Goal: Transaction & Acquisition: Purchase product/service

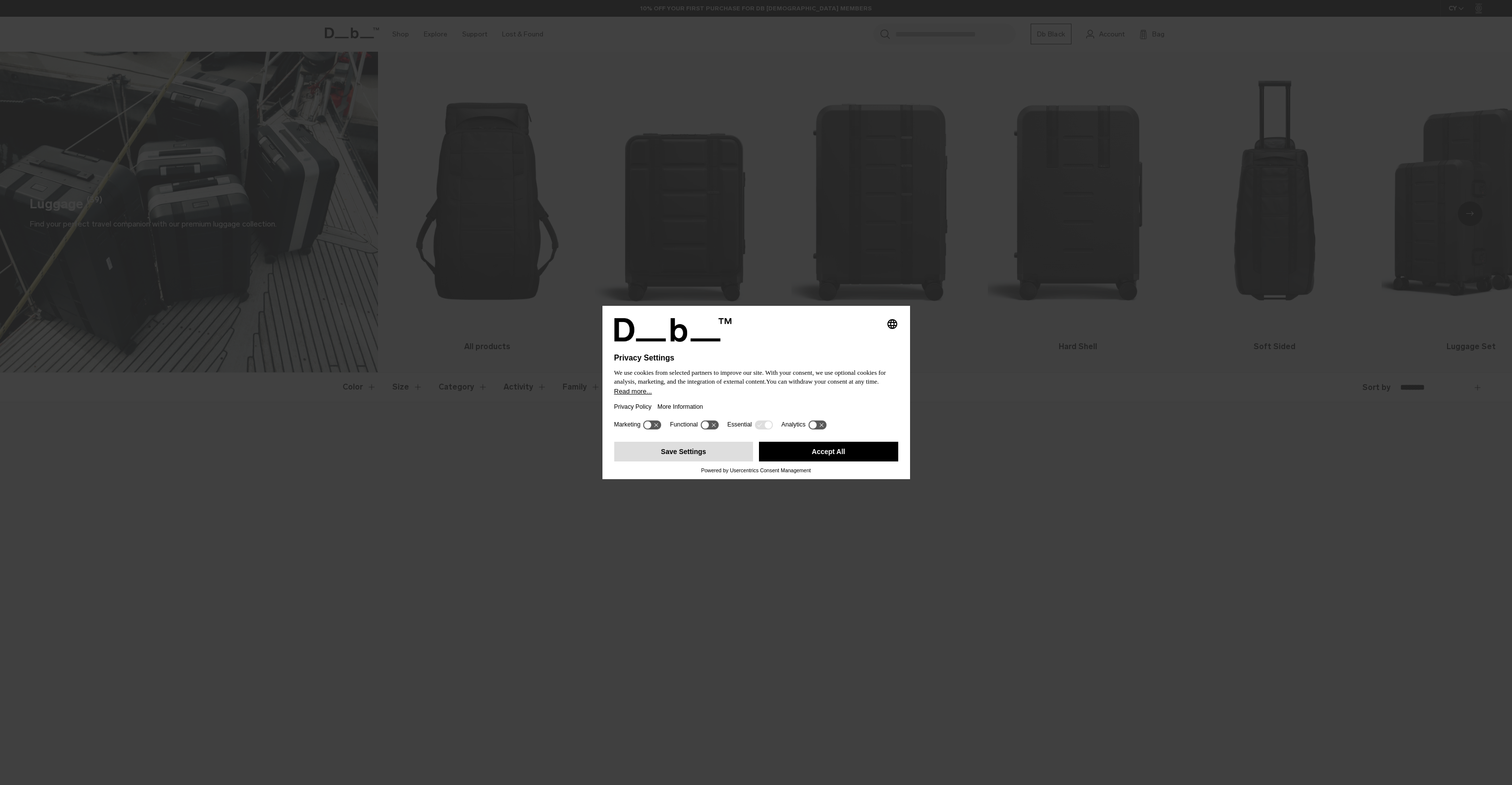
click at [703, 455] on button "Save Settings" at bounding box center [685, 451] width 140 height 20
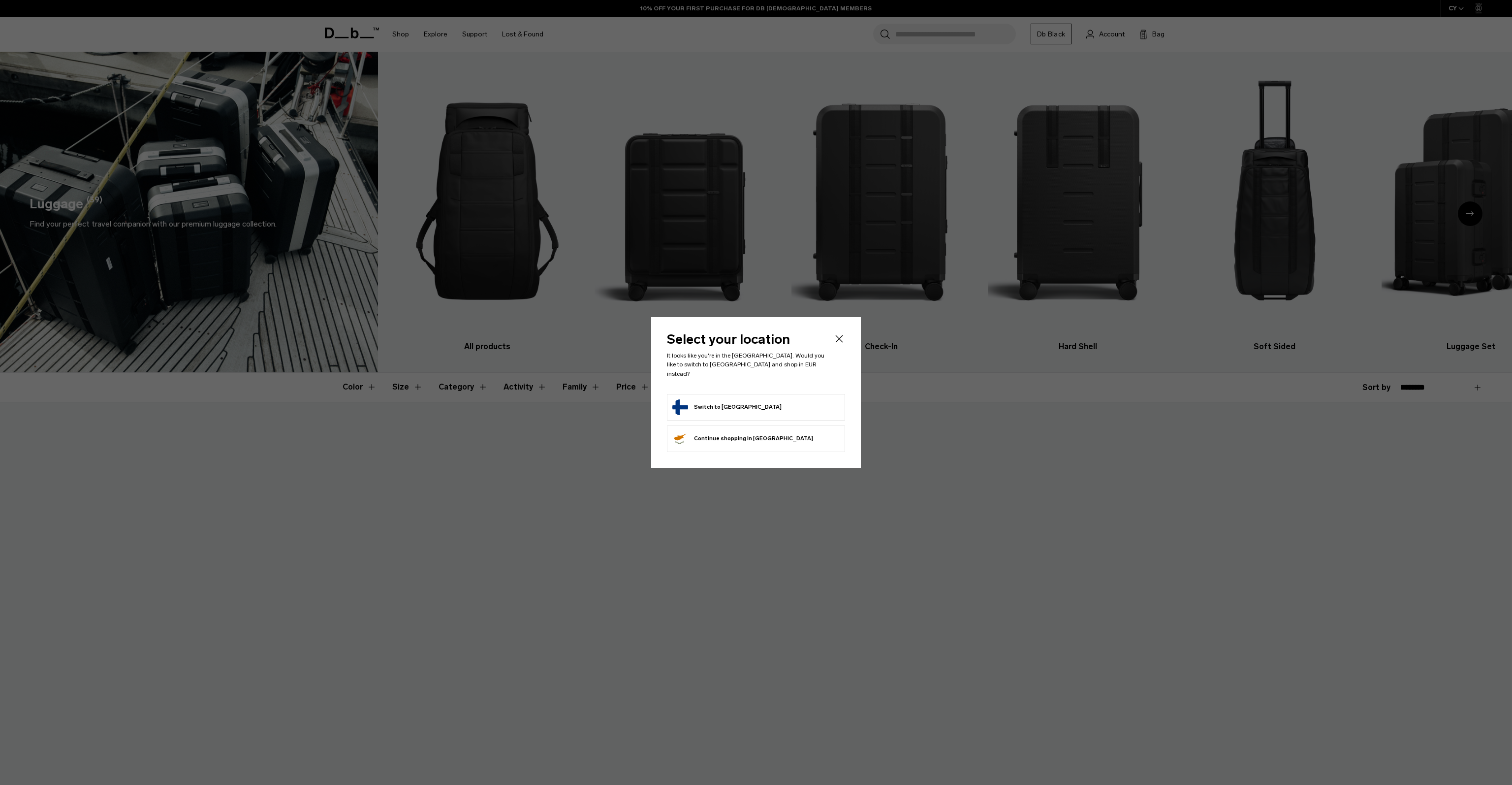
click at [726, 400] on button "Switch to Finland" at bounding box center [726, 407] width 109 height 16
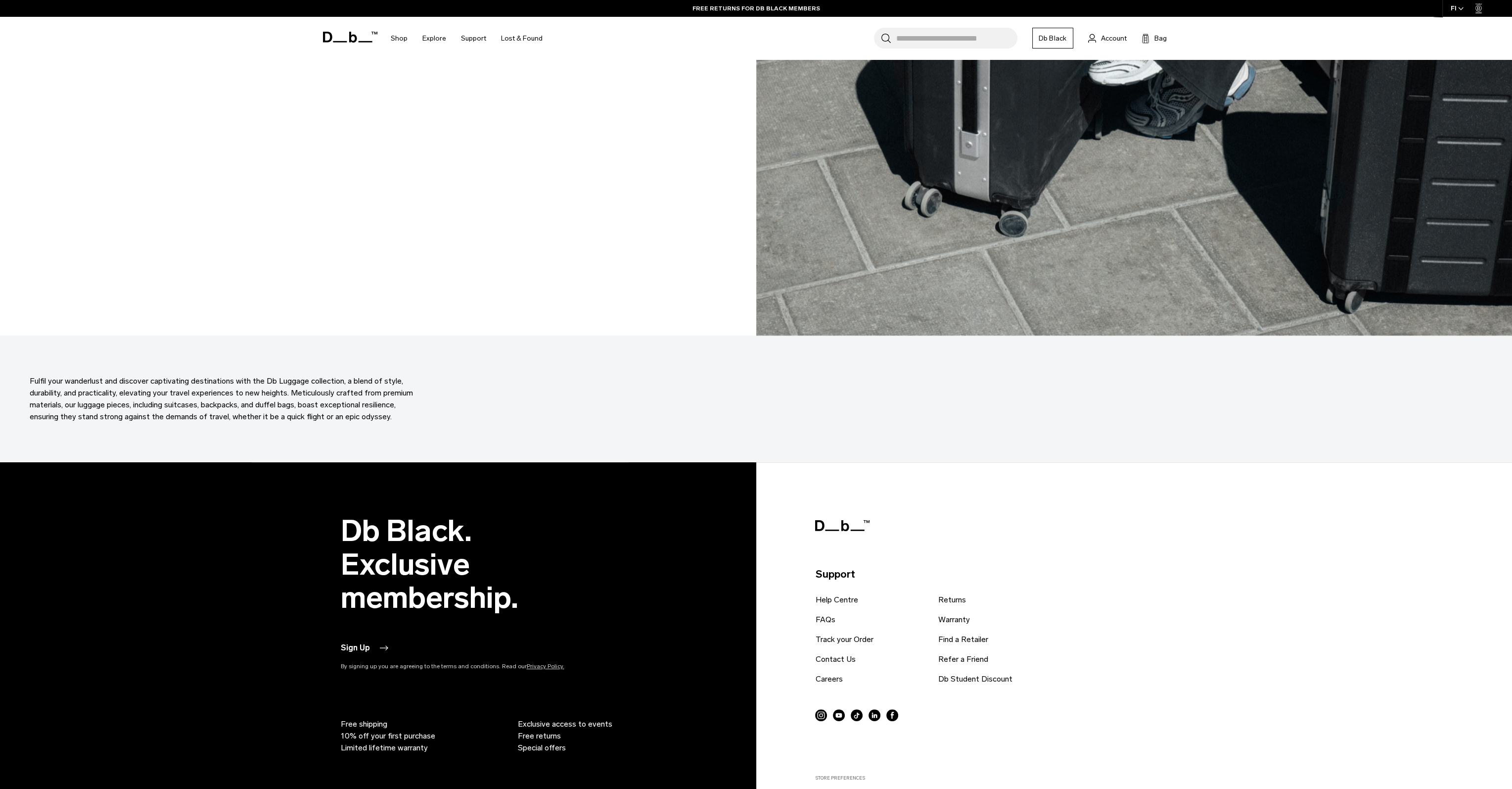
scroll to position [7934, 0]
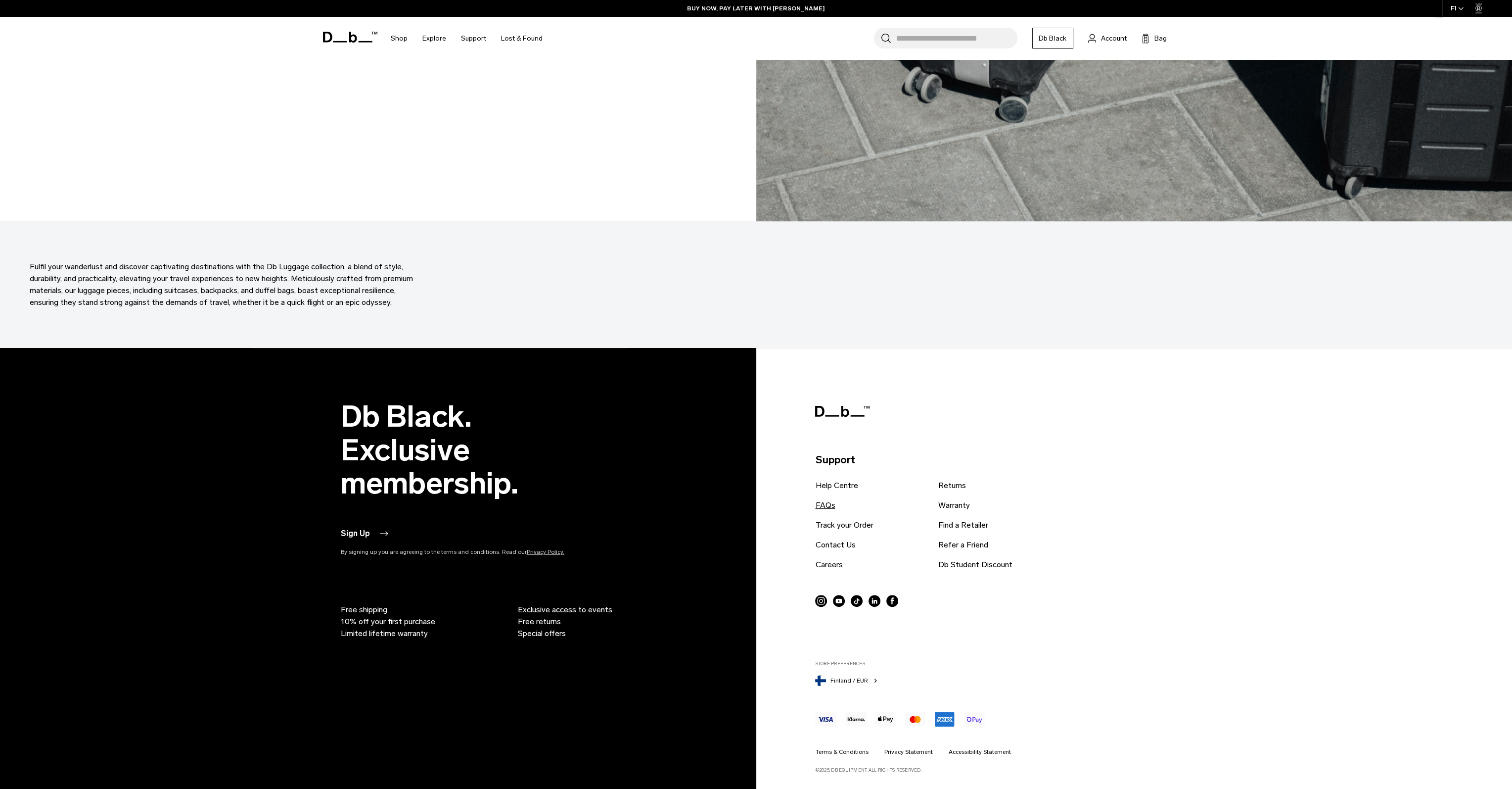
drag, startPoint x: 836, startPoint y: 561, endPoint x: 823, endPoint y: 500, distance: 62.4
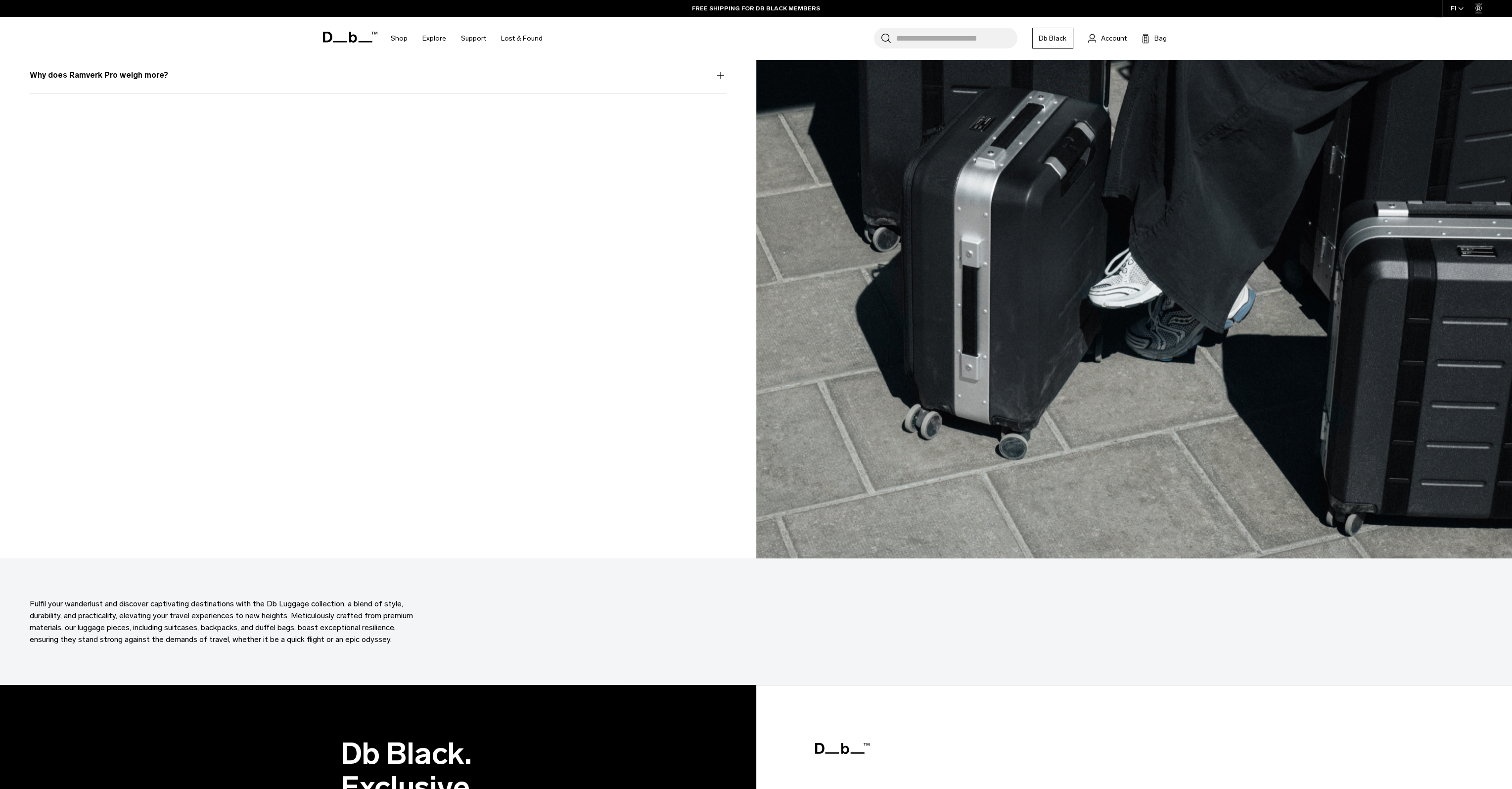
scroll to position [7588, 0]
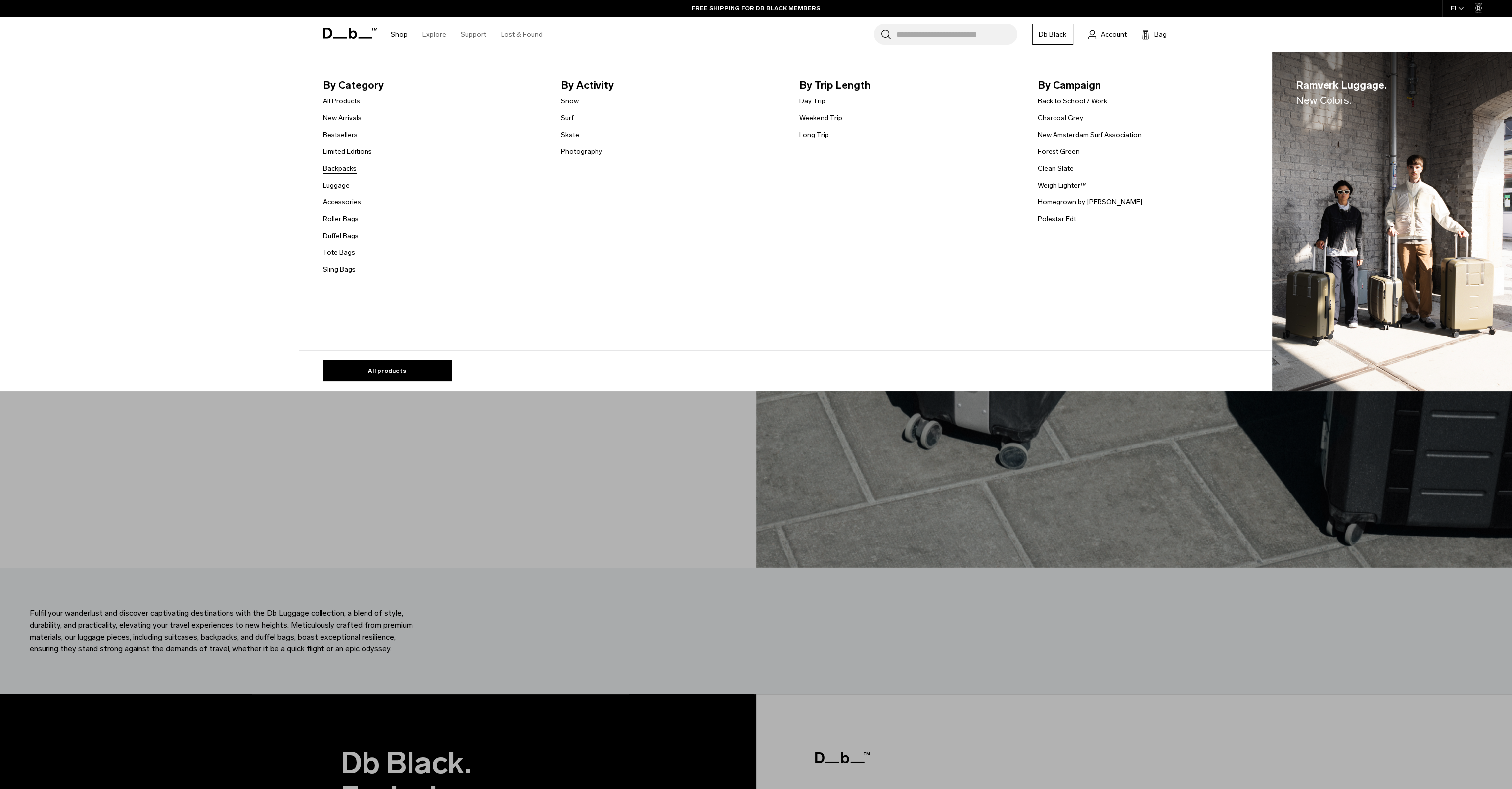
click at [348, 173] on link "Backpacks" at bounding box center [339, 169] width 34 height 11
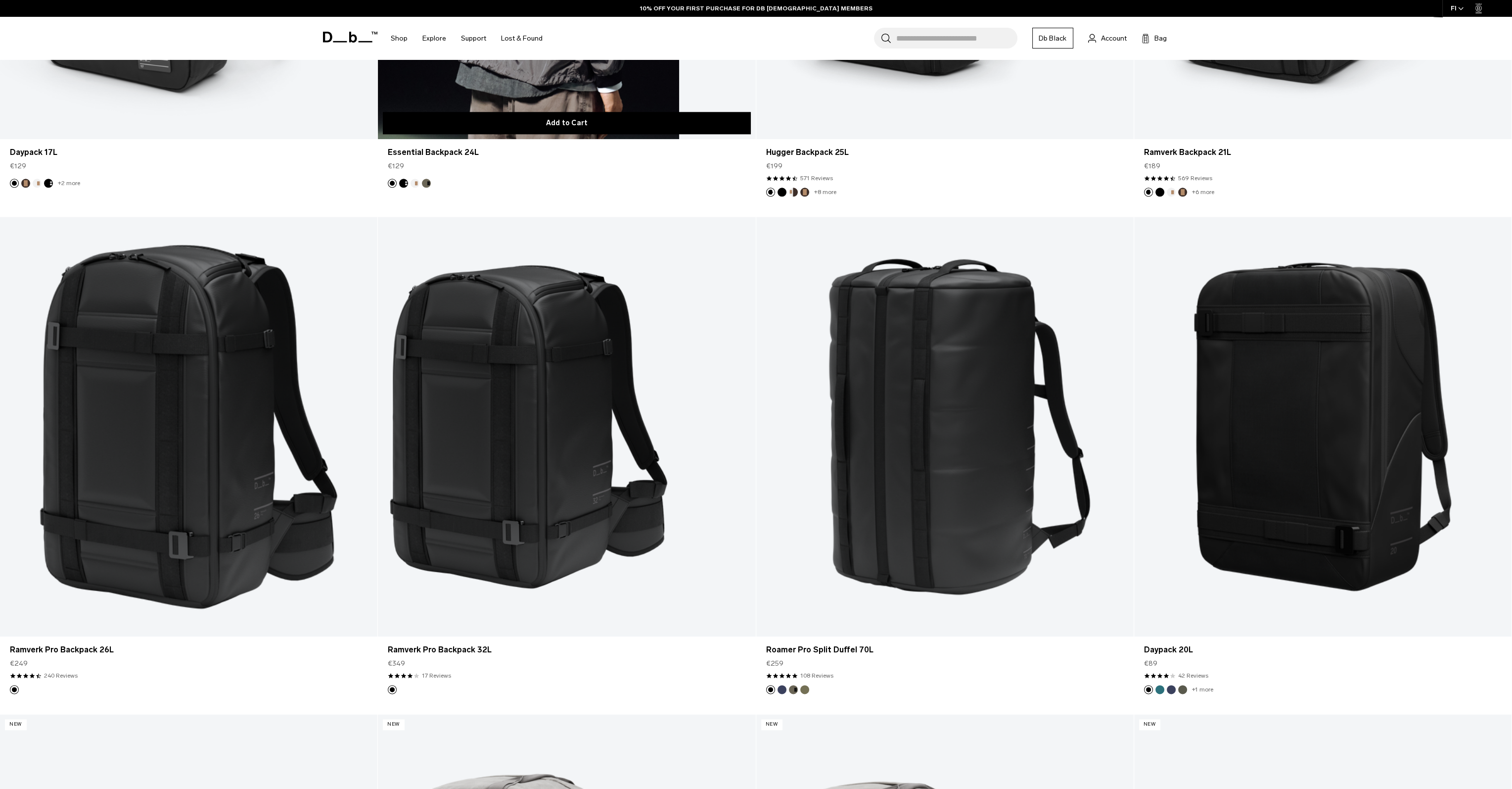
scroll to position [2178, 0]
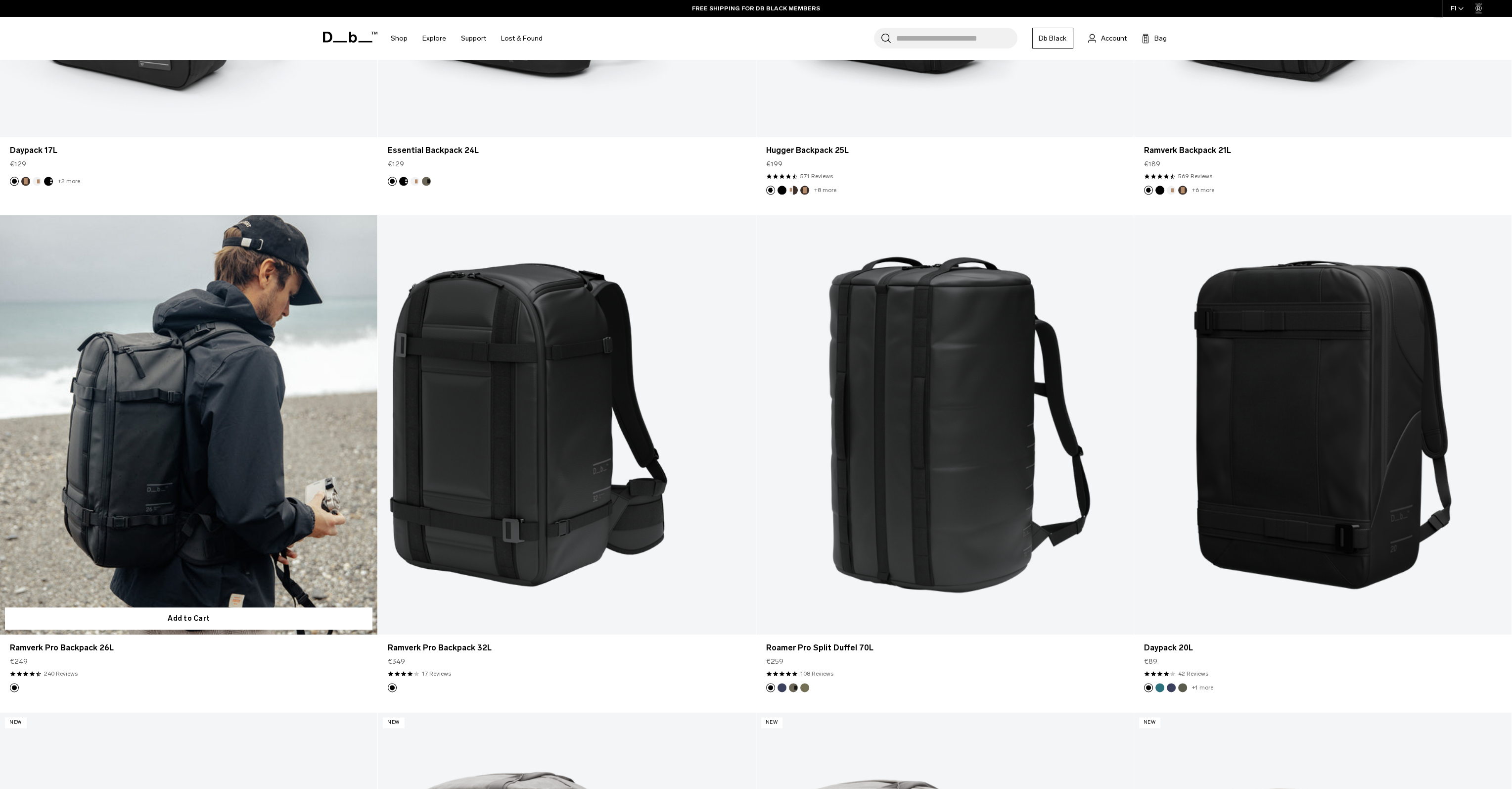
click at [219, 453] on link "Ramverk Pro Backpack 26L" at bounding box center [188, 425] width 377 height 420
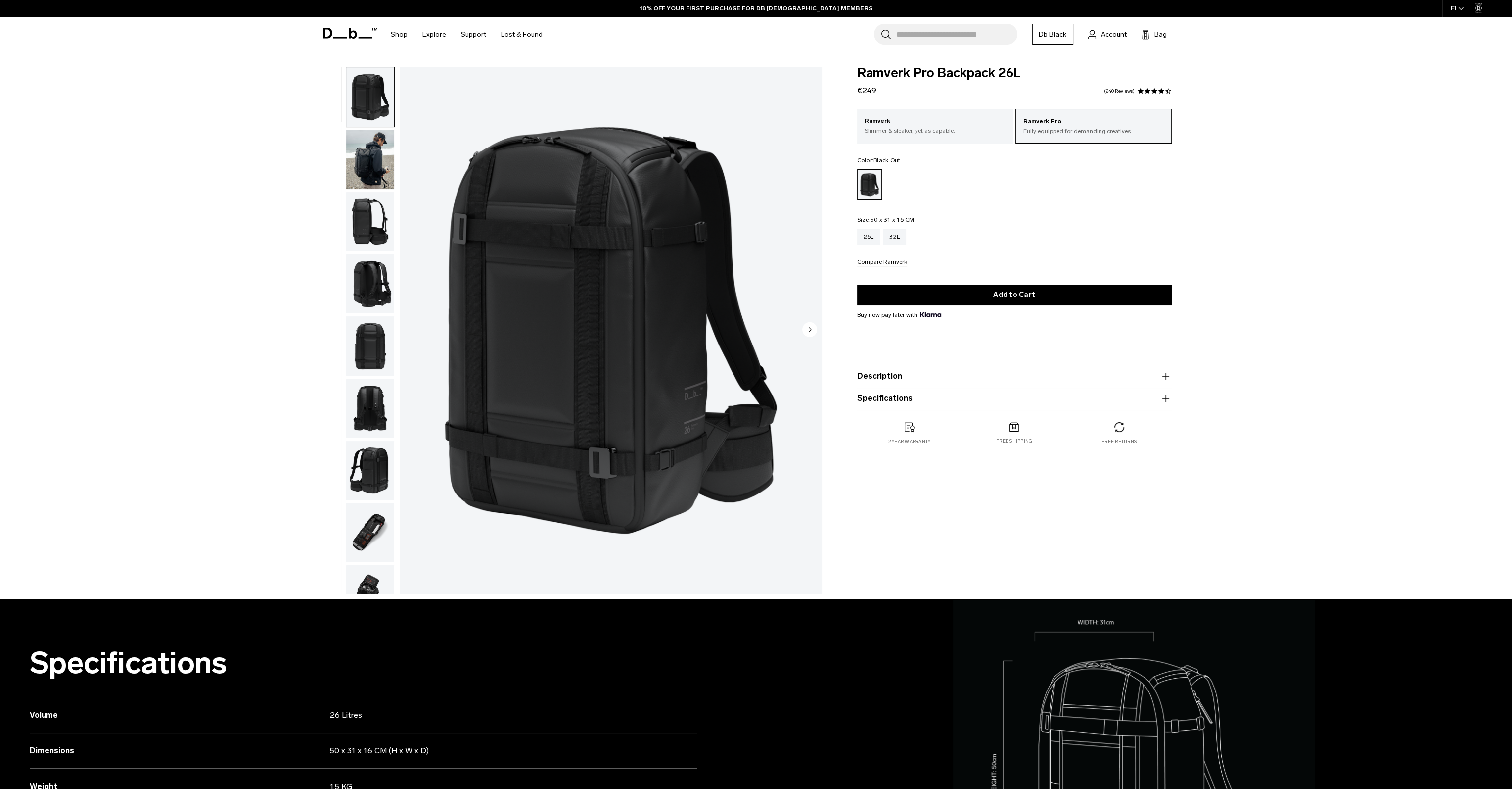
click at [346, 164] on img "button" at bounding box center [370, 159] width 48 height 59
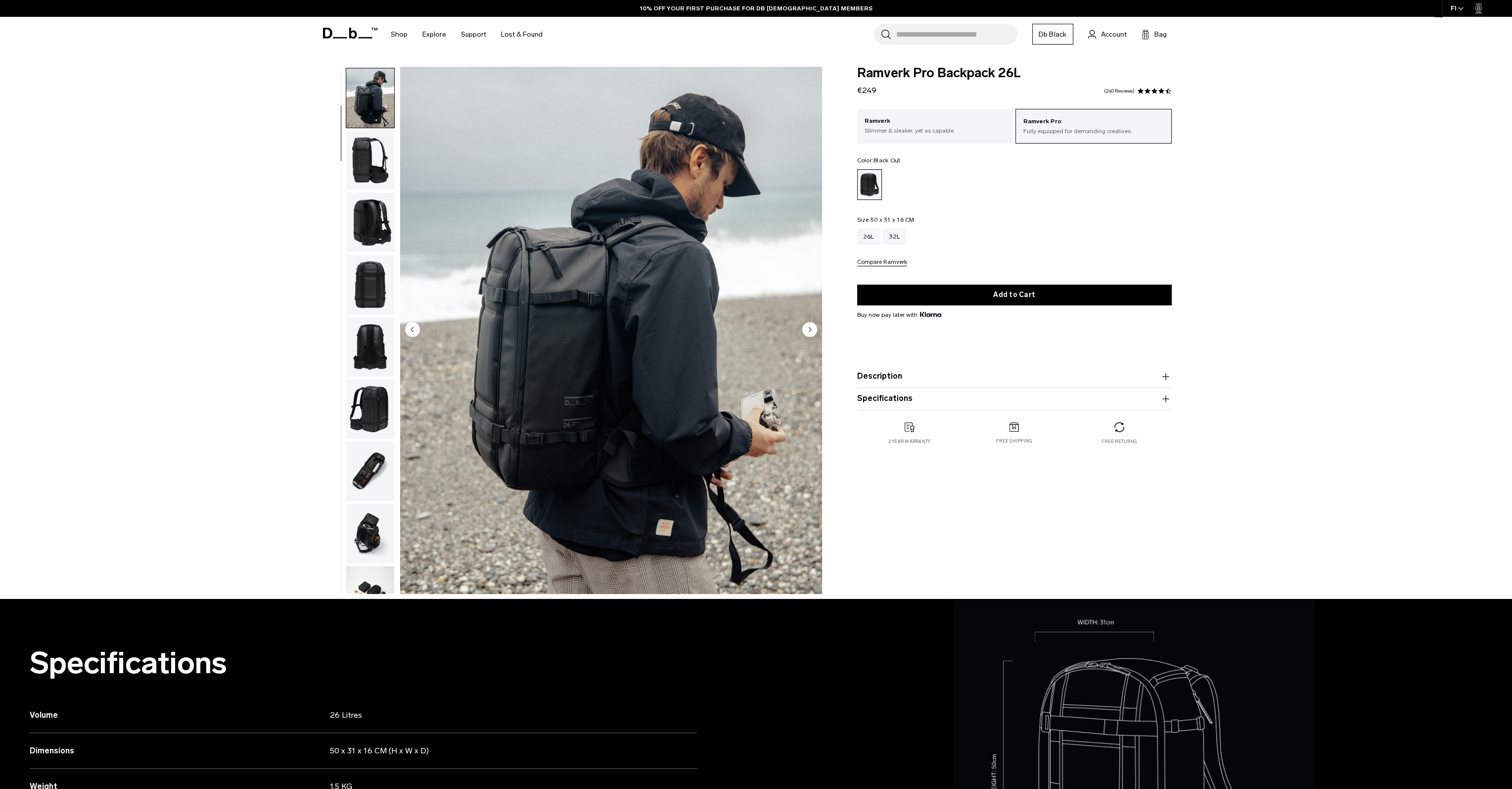
scroll to position [62, 0]
click at [356, 167] on img "button" at bounding box center [370, 159] width 48 height 59
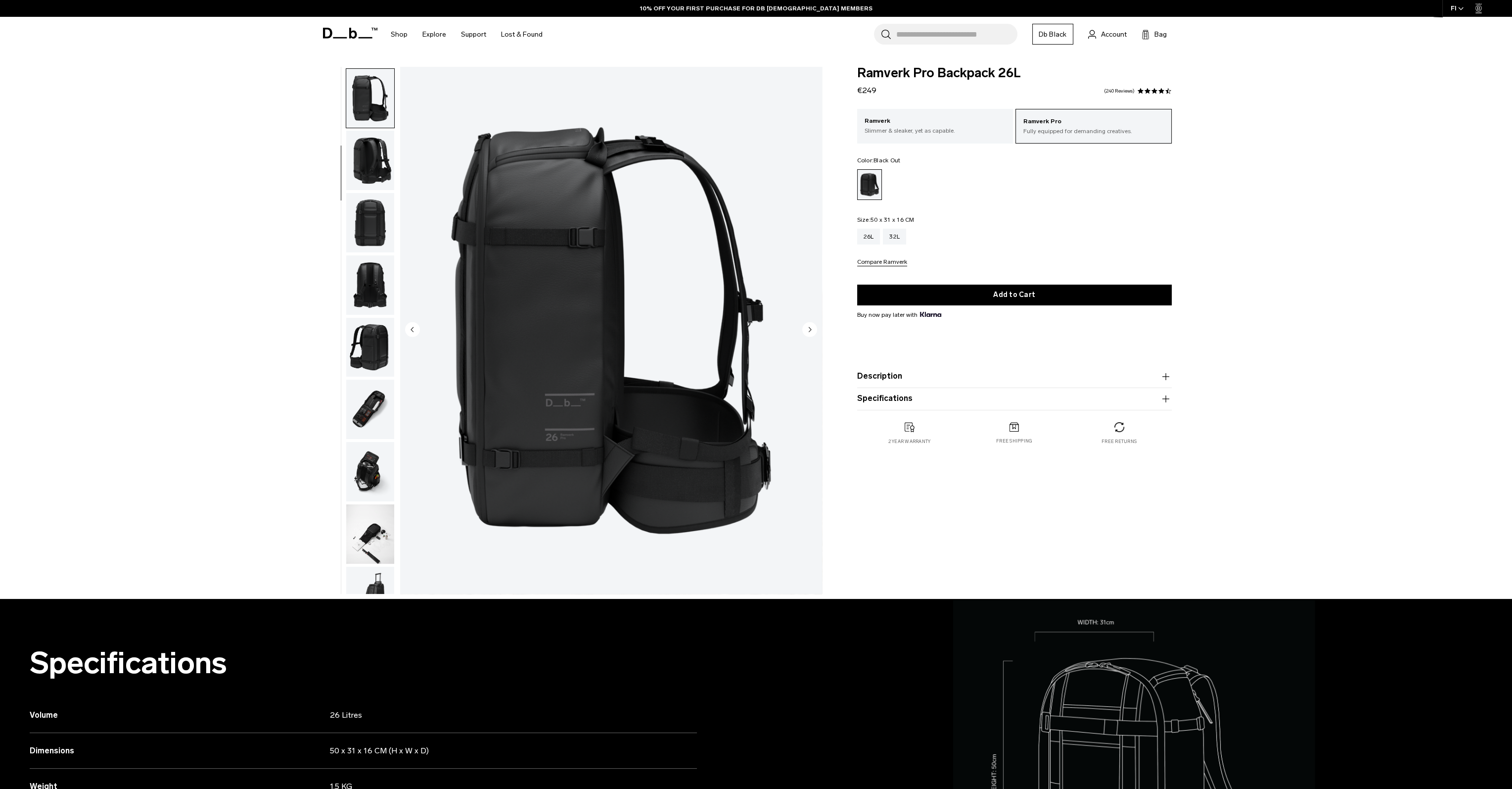
scroll to position [125, 0]
click at [353, 189] on ul at bounding box center [370, 330] width 49 height 527
click at [357, 203] on img "button" at bounding box center [370, 221] width 48 height 59
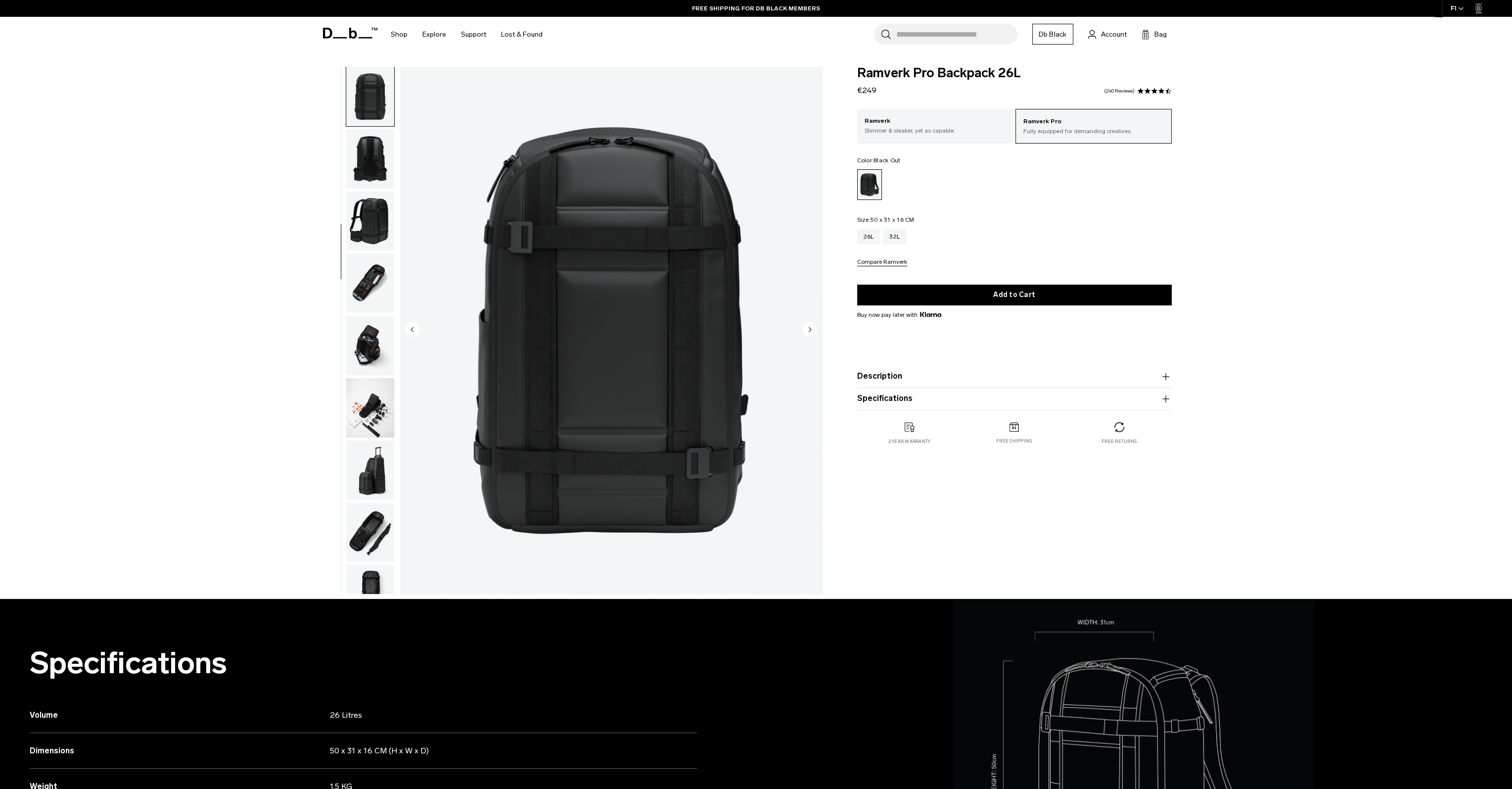
click at [350, 233] on img "button" at bounding box center [370, 221] width 48 height 59
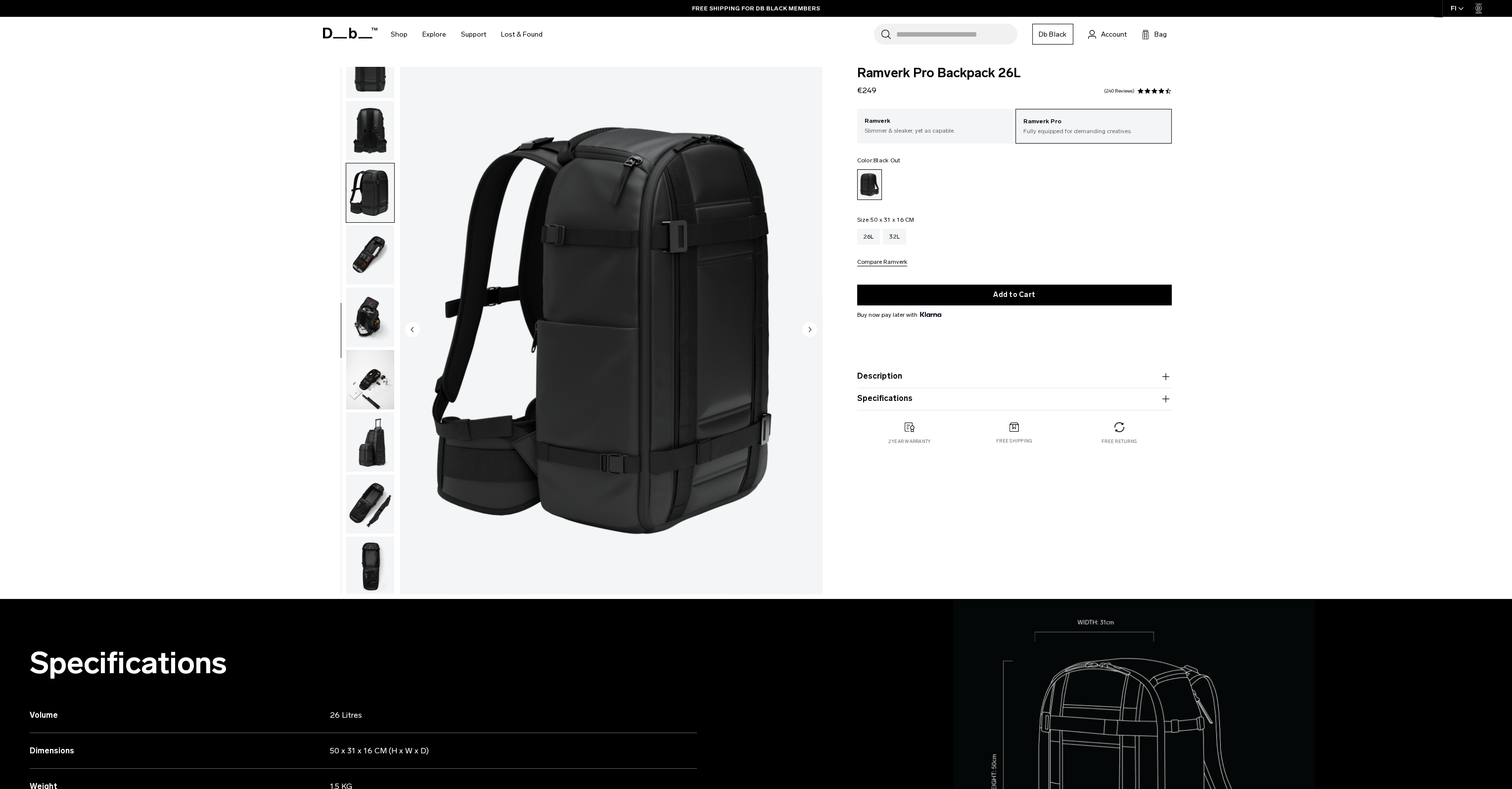
scroll to position [281, 0]
click at [350, 258] on img "button" at bounding box center [370, 253] width 48 height 59
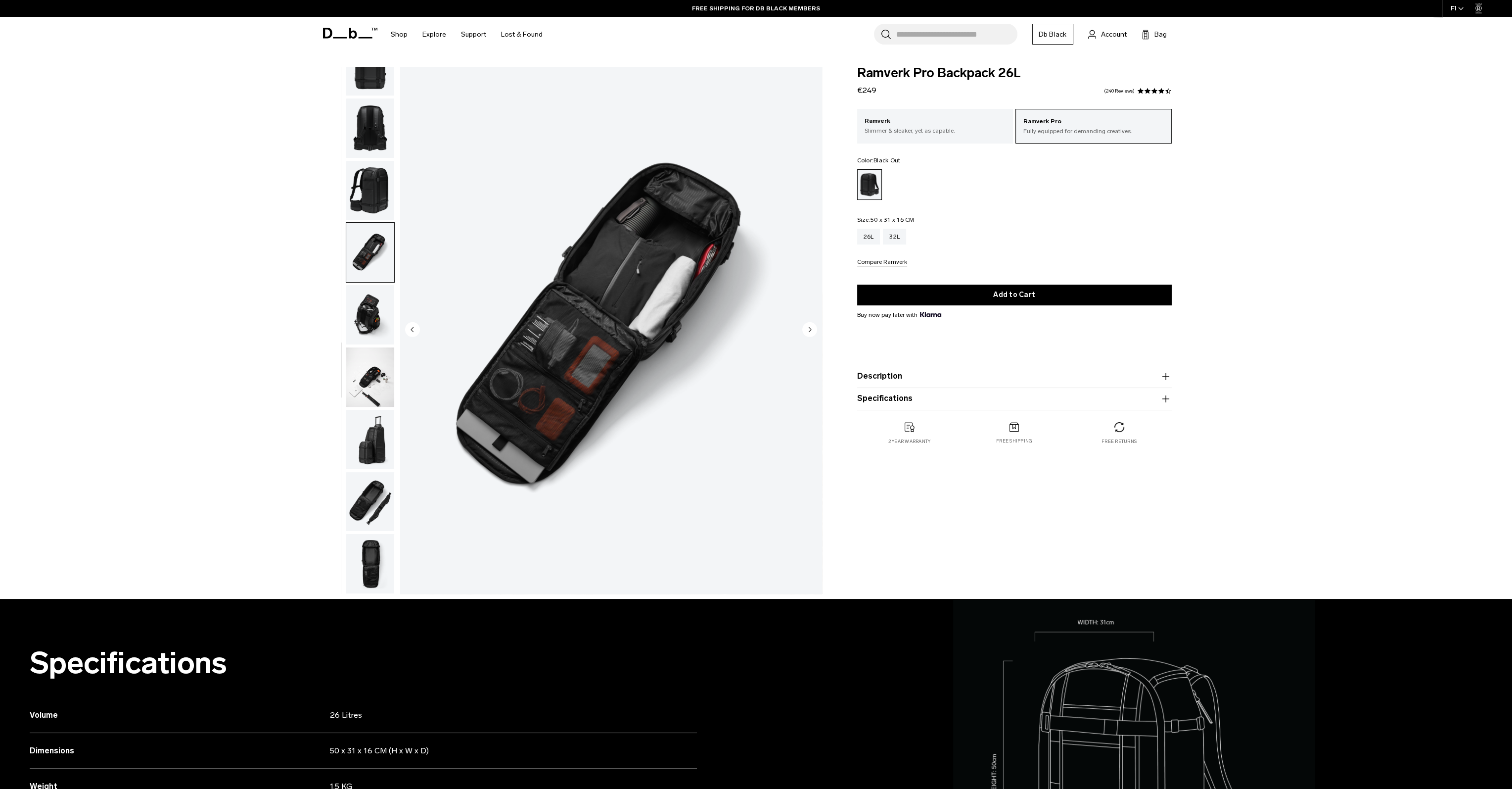
click at [366, 306] on img "button" at bounding box center [370, 315] width 48 height 59
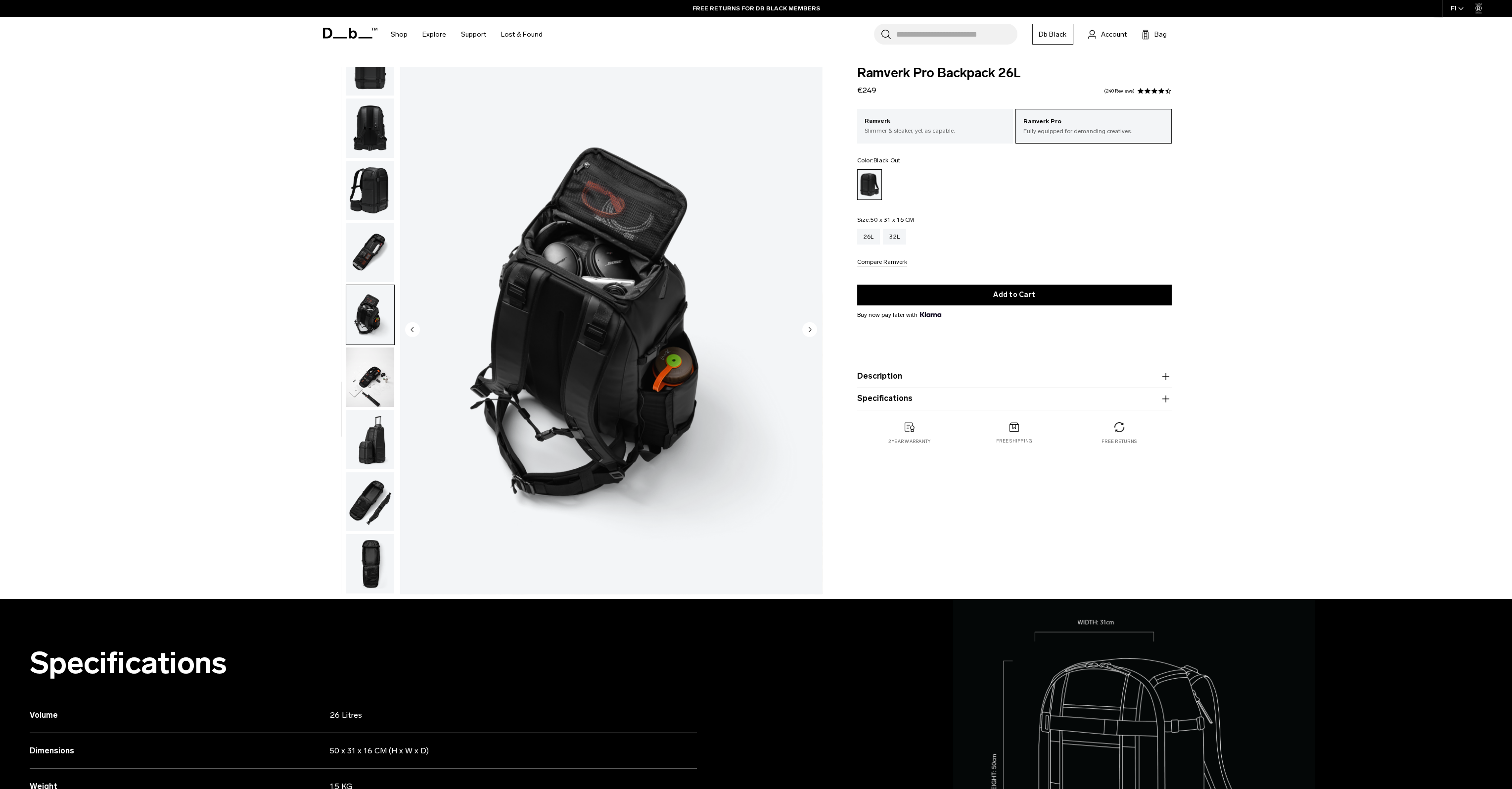
click at [358, 355] on img "button" at bounding box center [370, 378] width 48 height 59
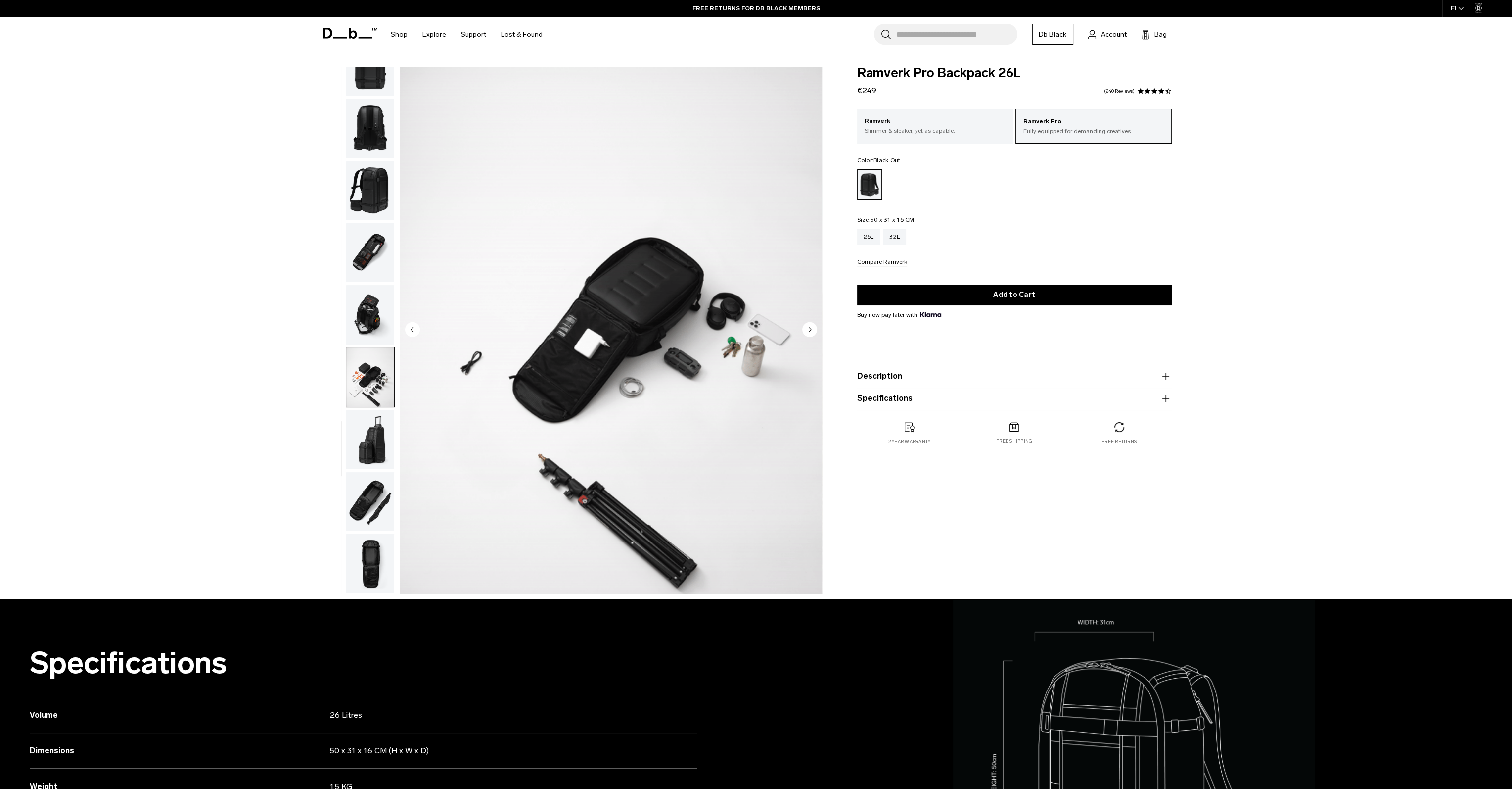
click at [348, 392] on img "button" at bounding box center [370, 378] width 48 height 59
